Goal: Task Accomplishment & Management: Manage account settings

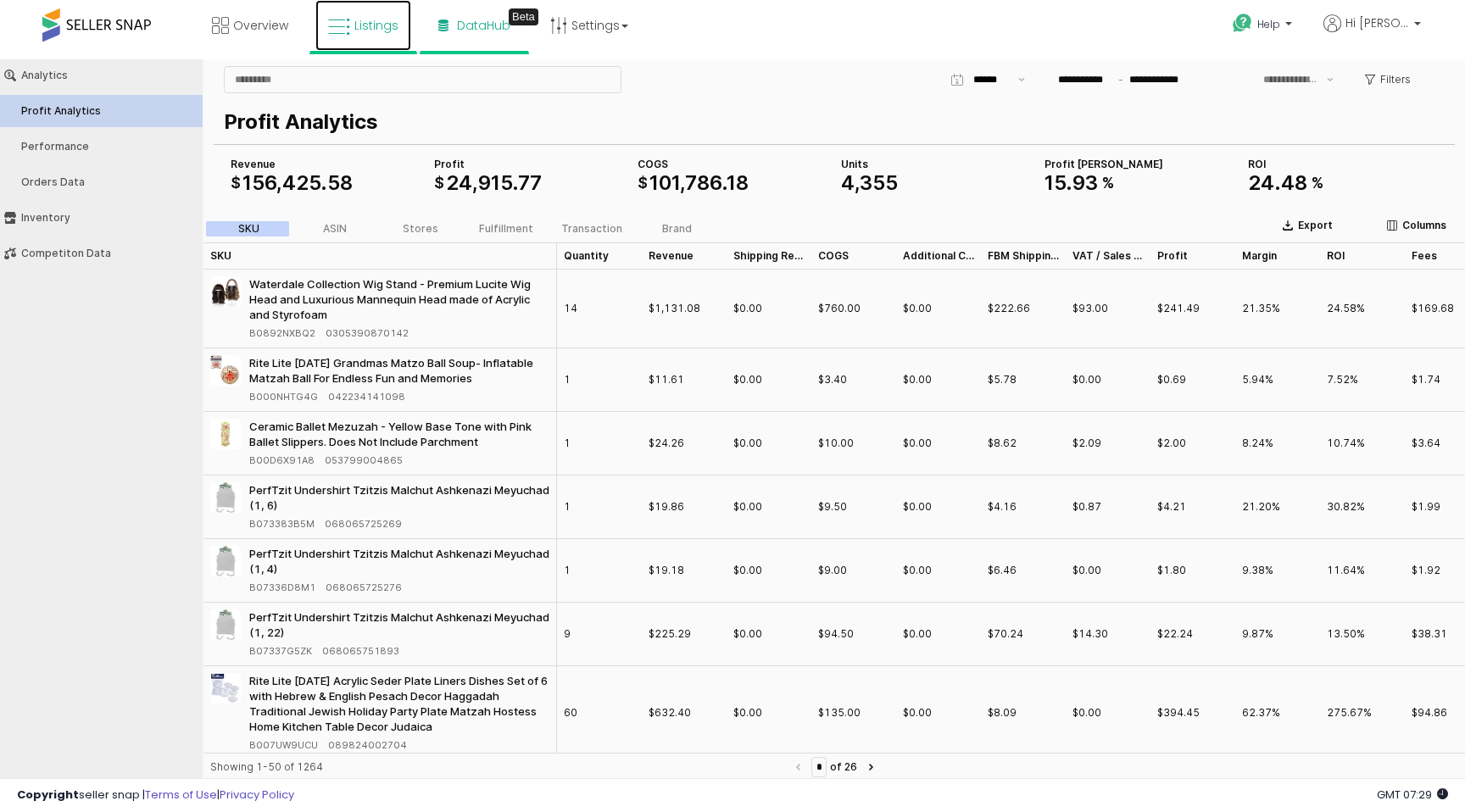
click at [345, 19] on icon at bounding box center [339, 28] width 22 height 22
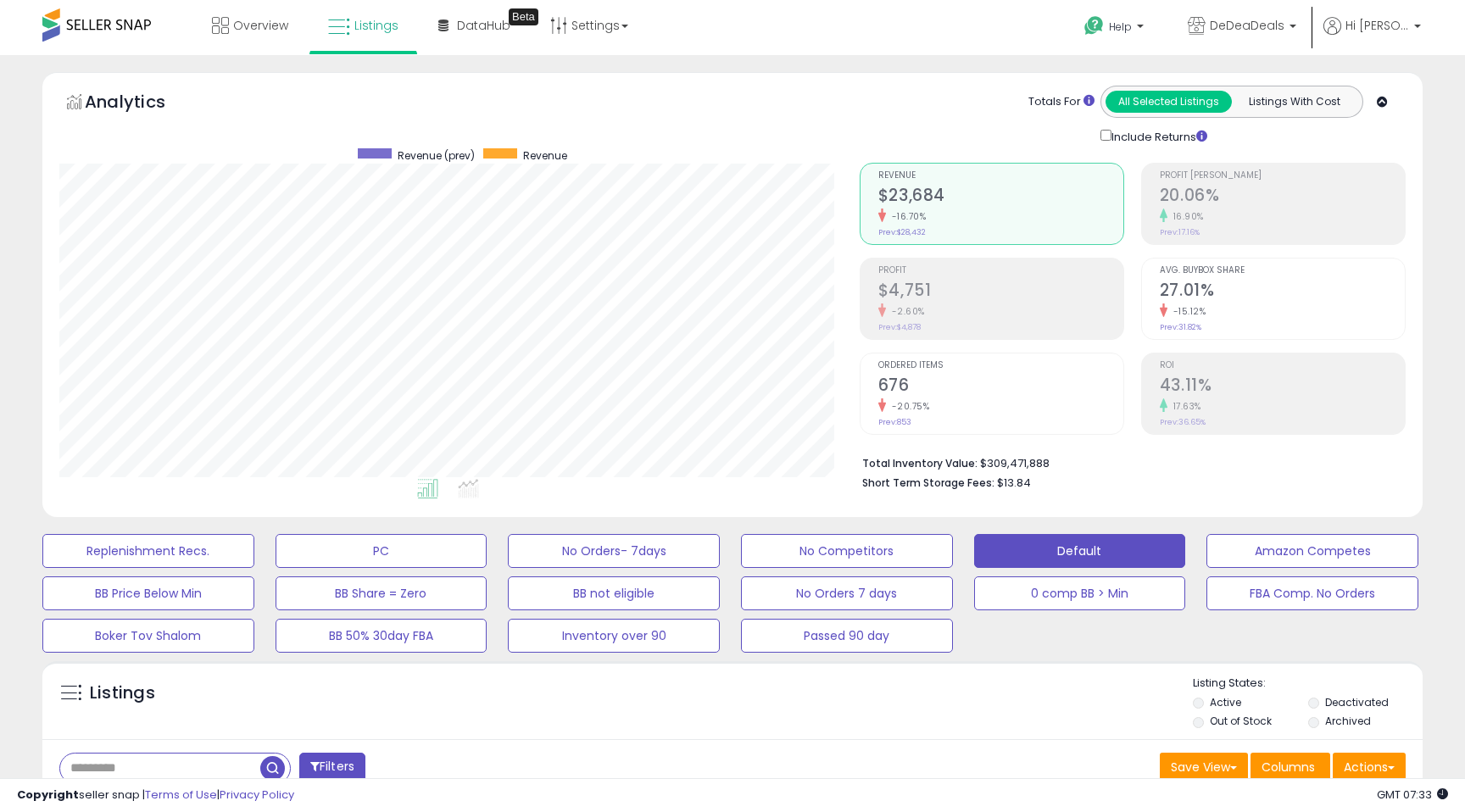
scroll to position [348, 800]
